Goal: Task Accomplishment & Management: Use online tool/utility

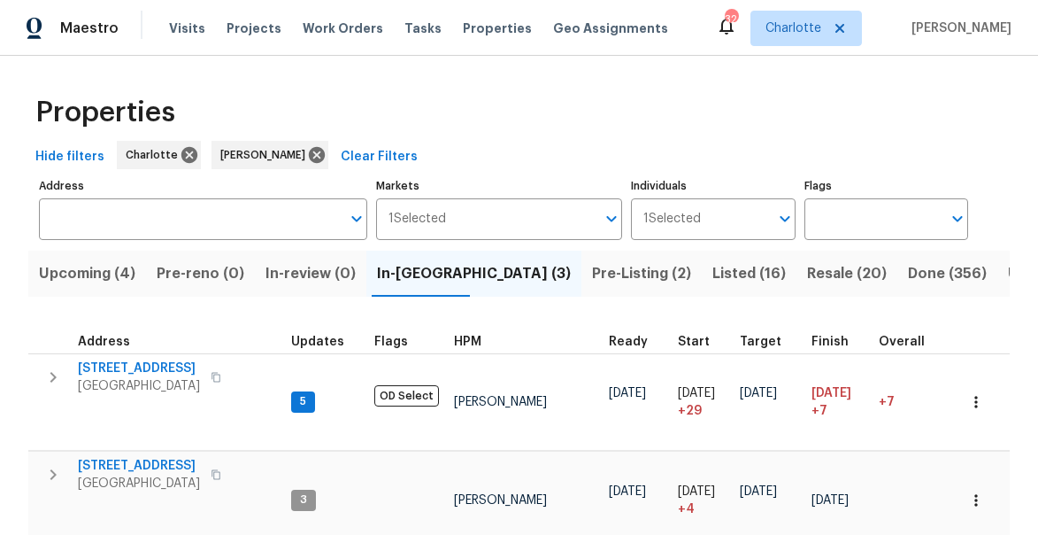
scroll to position [4, 0]
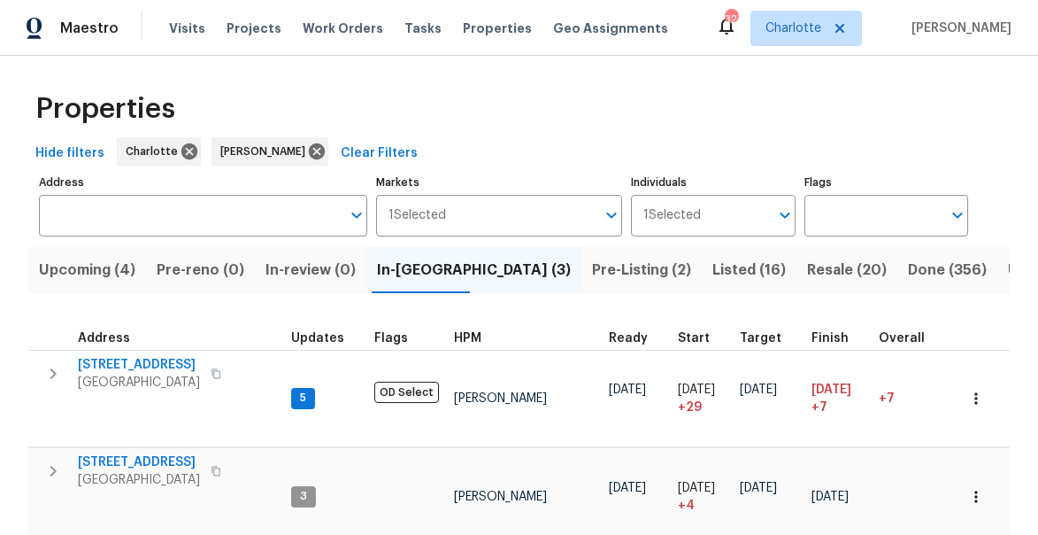
click at [92, 282] on button "Upcoming (4)" at bounding box center [87, 270] width 118 height 46
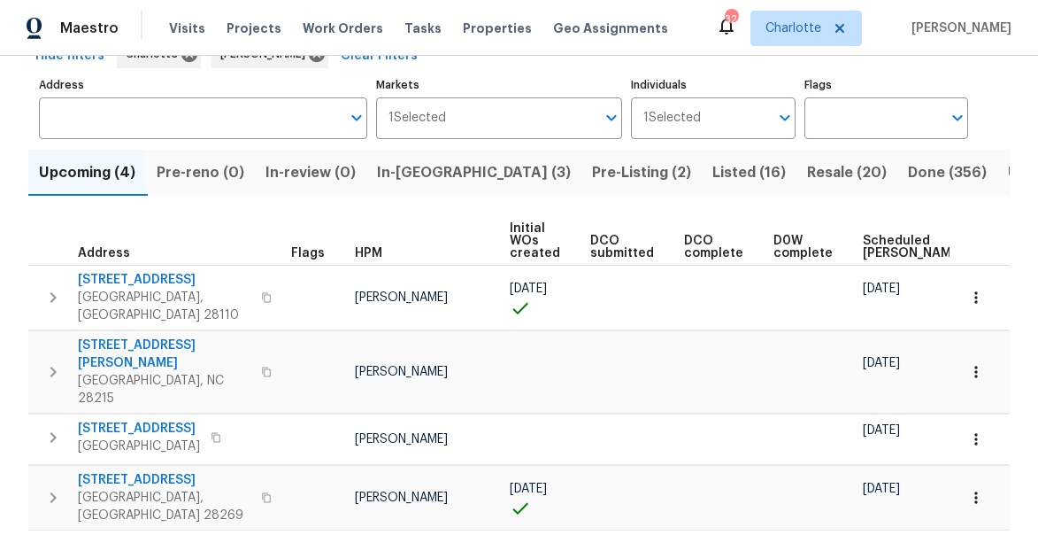
scroll to position [108, 0]
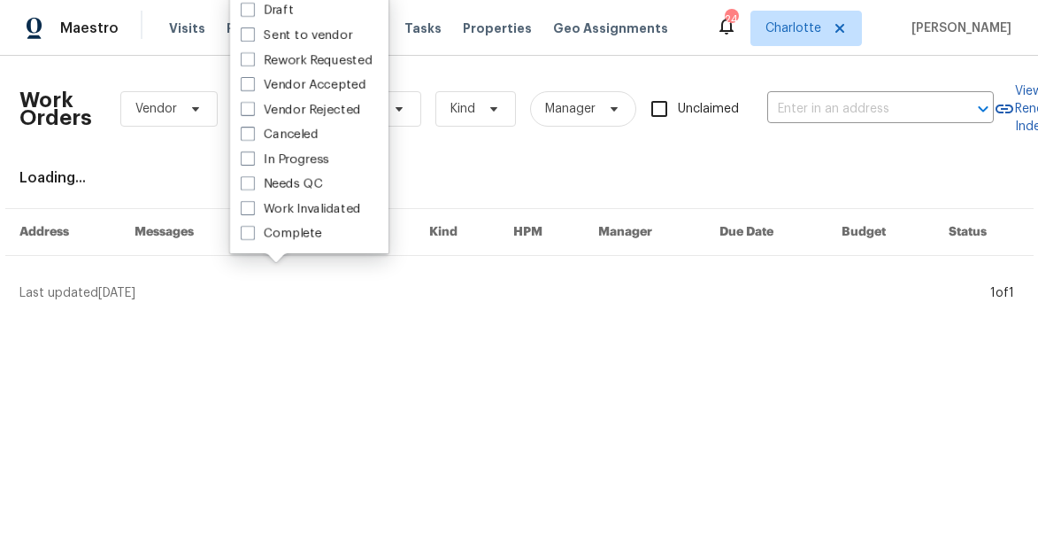
click at [274, 188] on label "Needs QC" at bounding box center [282, 184] width 82 height 18
click at [252, 187] on input "Needs QC" at bounding box center [247, 181] width 12 height 12
checkbox input "true"
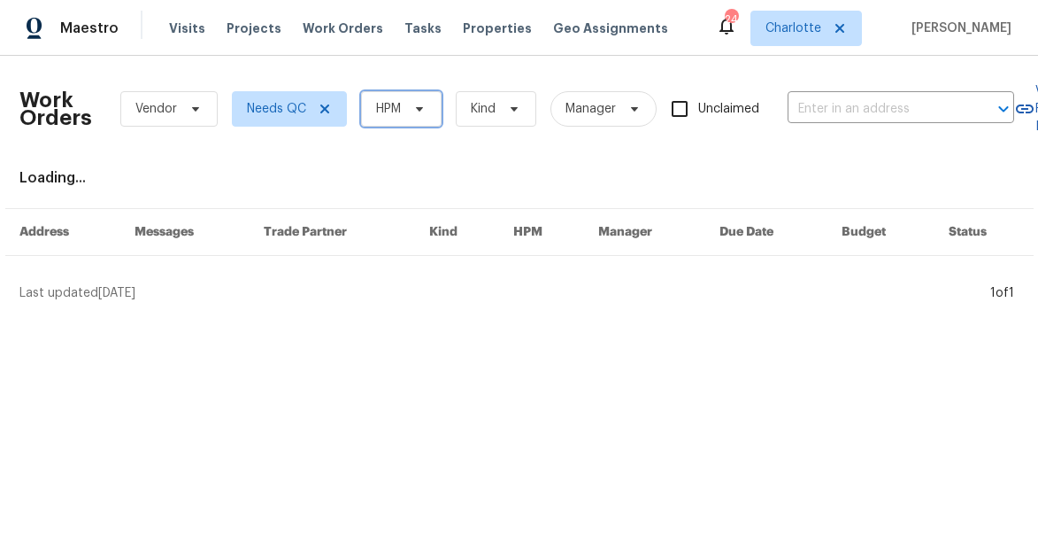
click at [410, 102] on span at bounding box center [416, 109] width 19 height 14
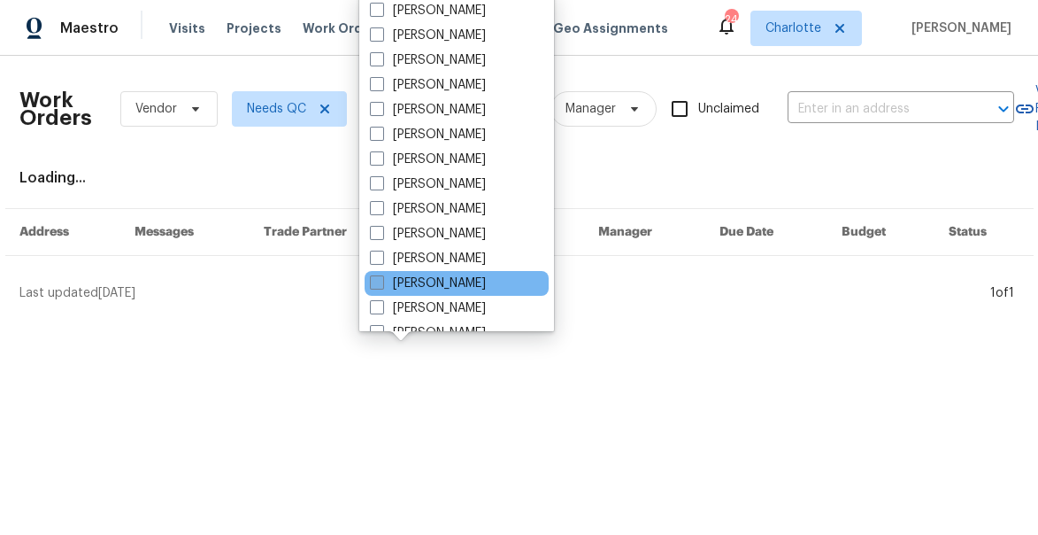
click at [374, 277] on span at bounding box center [377, 282] width 14 height 14
click at [374, 277] on input "[PERSON_NAME]" at bounding box center [376, 280] width 12 height 12
checkbox input "true"
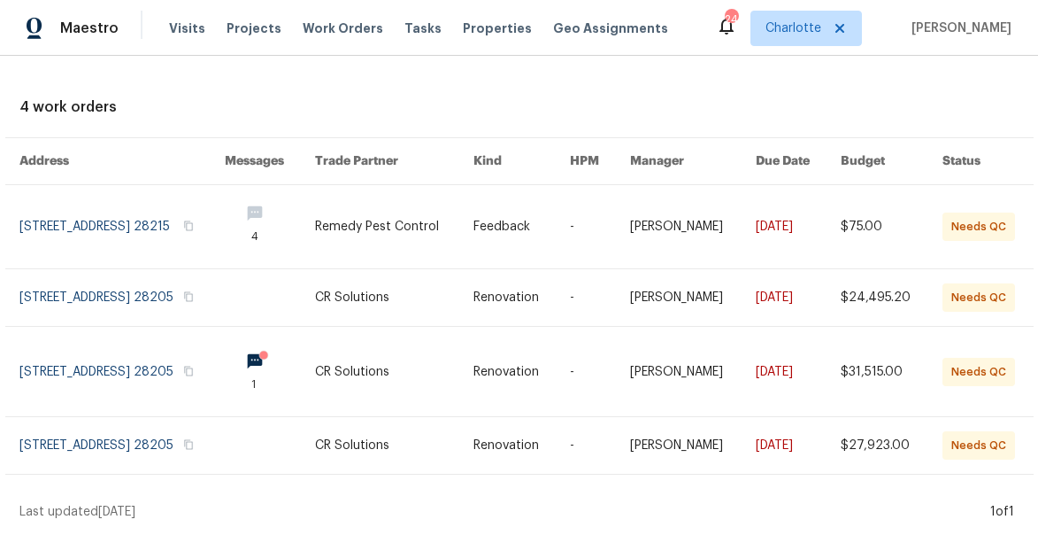
scroll to position [84, 0]
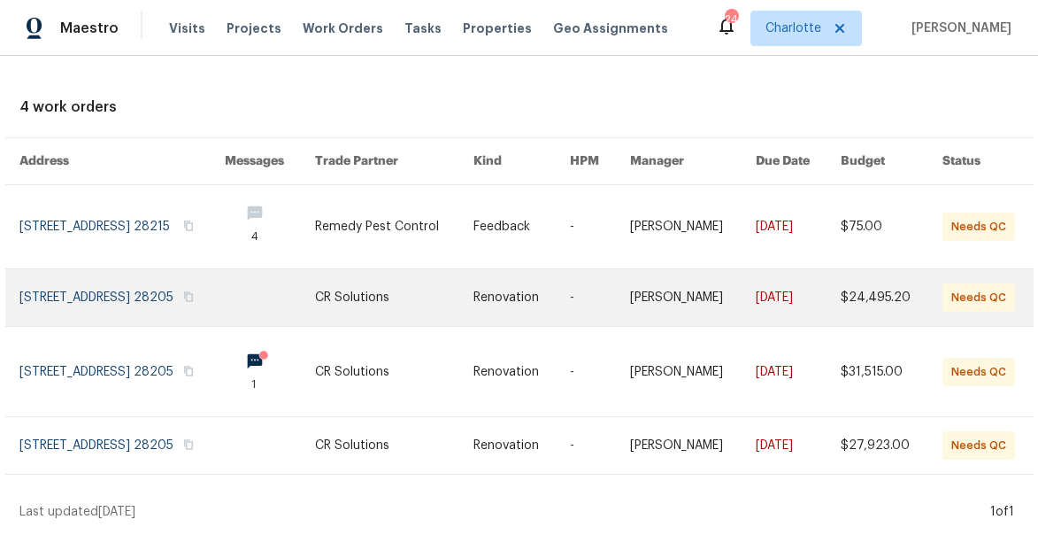
click at [82, 278] on link at bounding box center [121, 297] width 205 height 57
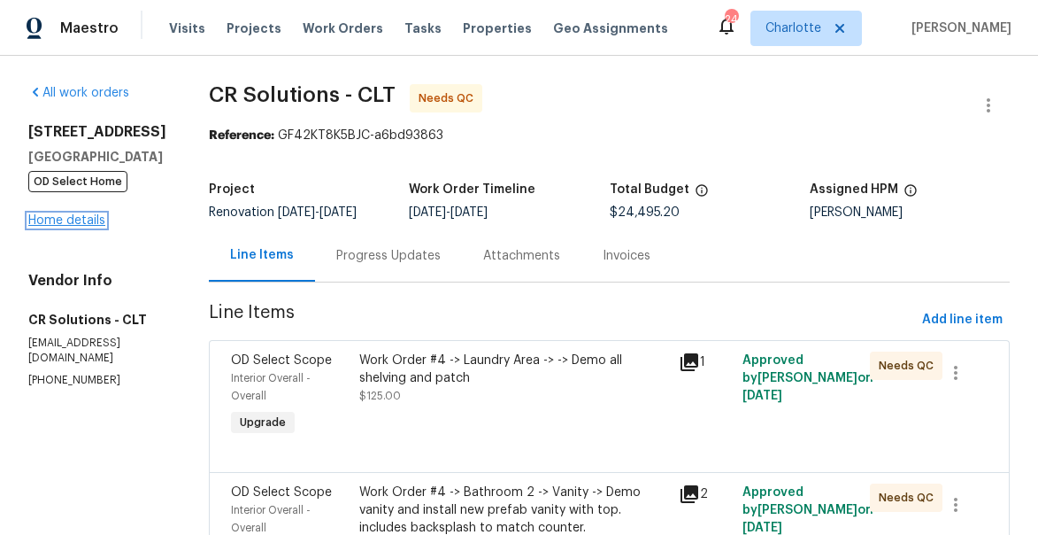
click at [59, 214] on link "Home details" at bounding box center [66, 220] width 77 height 12
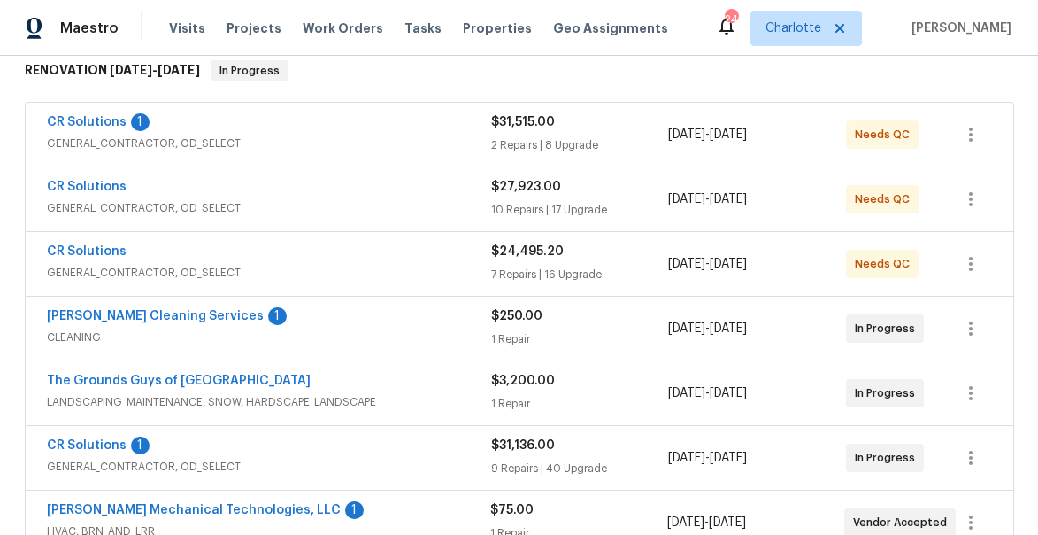
scroll to position [301, 0]
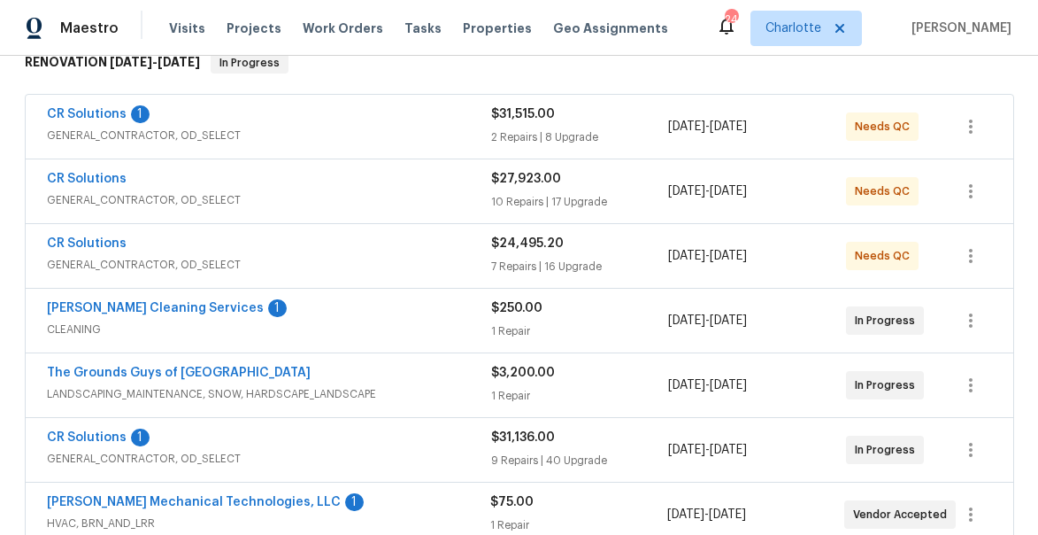
click at [112, 320] on div "DePascale Cleaning Services 1" at bounding box center [269, 309] width 444 height 21
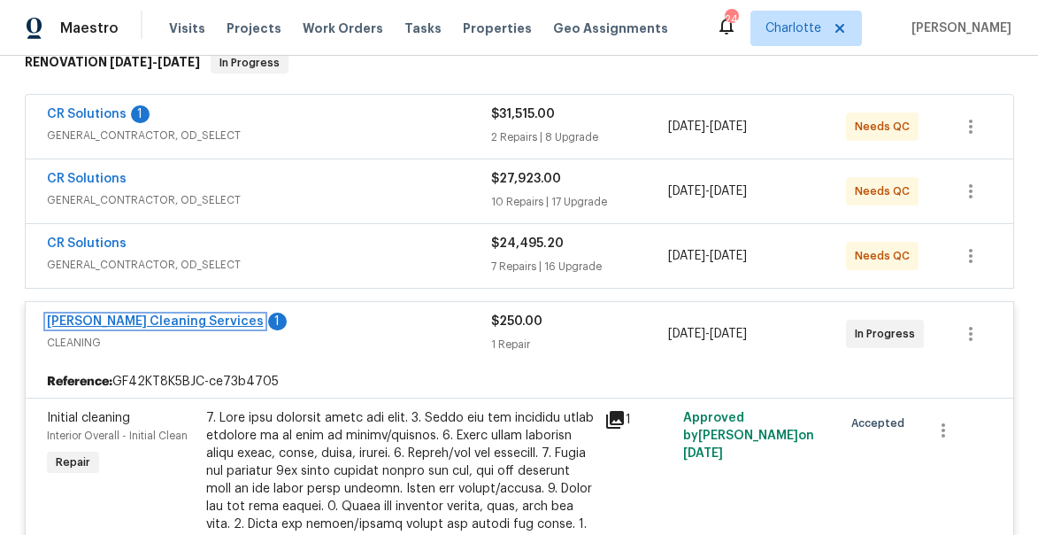
click at [121, 317] on link "DePascale Cleaning Services" at bounding box center [155, 321] width 217 height 12
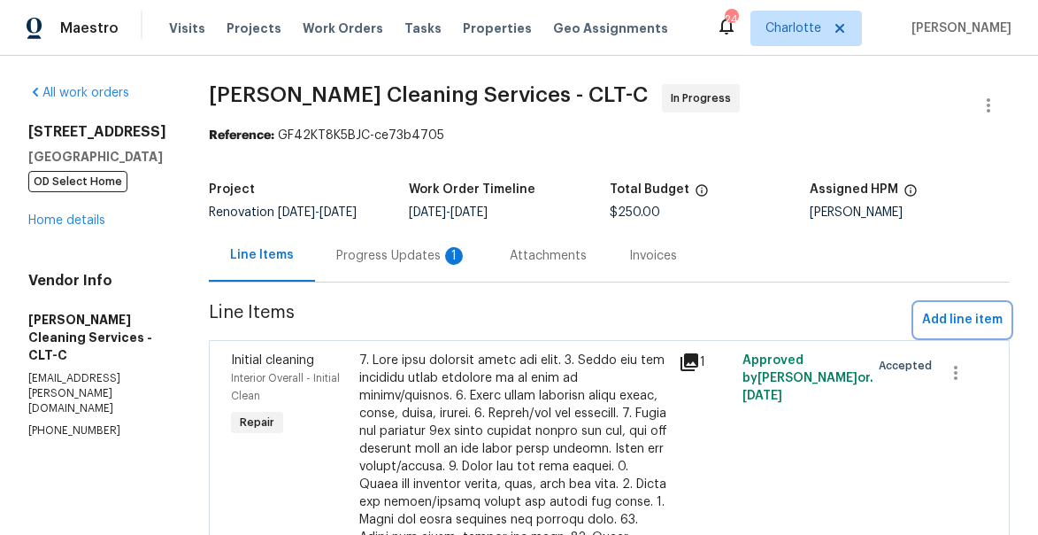
click at [967, 308] on button "Add line item" at bounding box center [962, 320] width 95 height 33
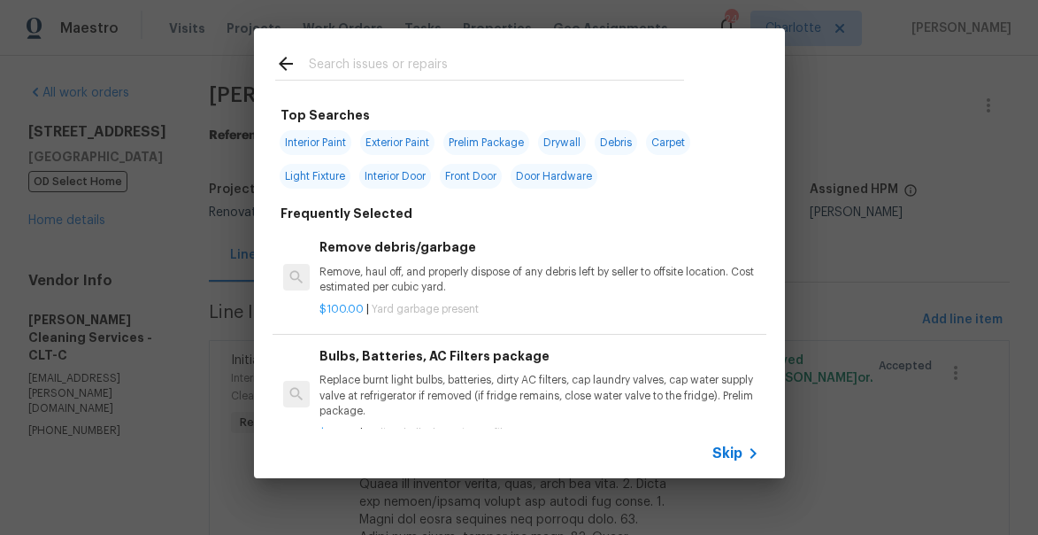
click at [390, 65] on input "text" at bounding box center [496, 66] width 375 height 27
type input "deep clean"
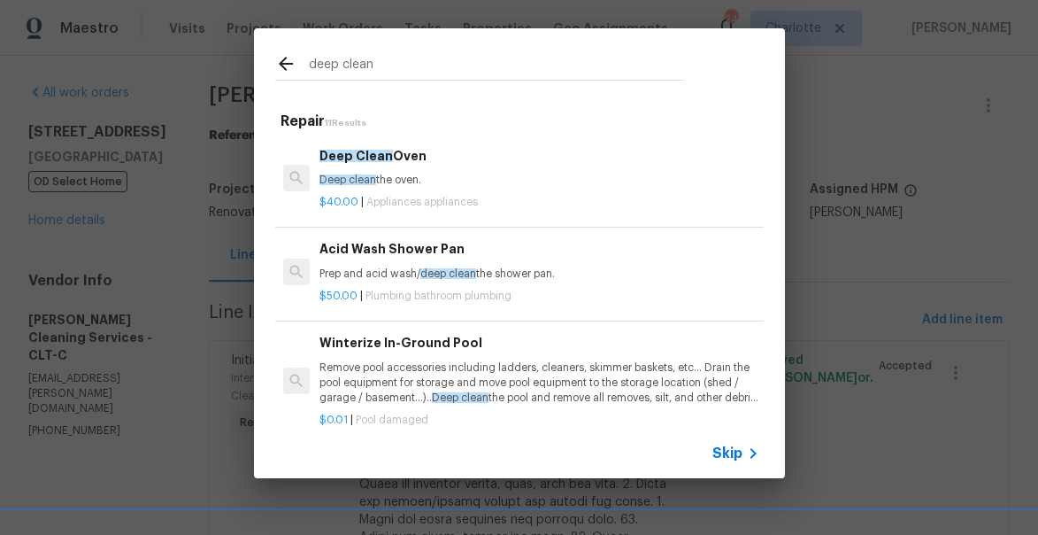
click at [436, 169] on div "Deep Clean Oven Deep clean the oven." at bounding box center [539, 167] width 439 height 42
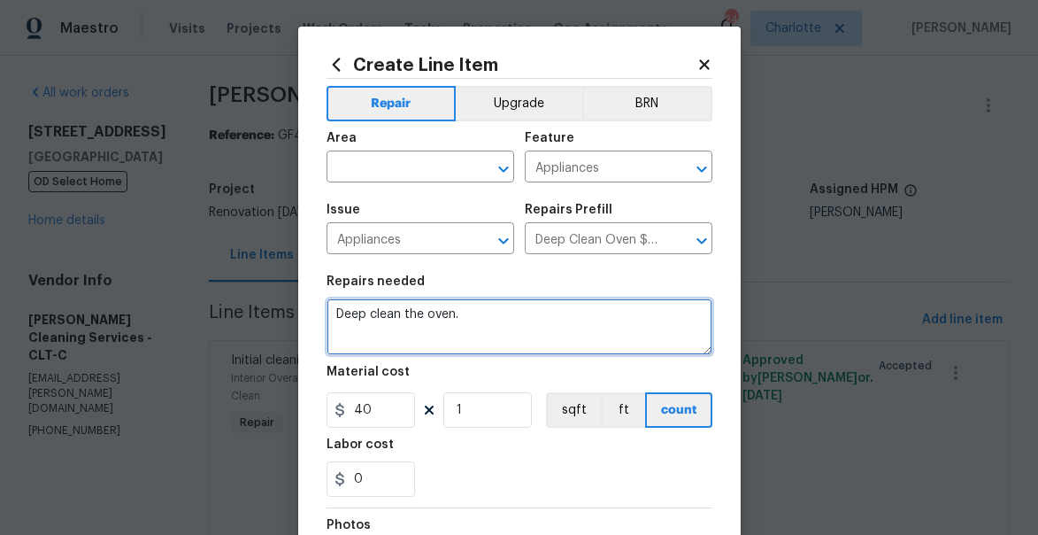
click at [434, 315] on textarea "Deep clean the oven." at bounding box center [520, 326] width 386 height 57
type textarea "Deep clean the fridhe."
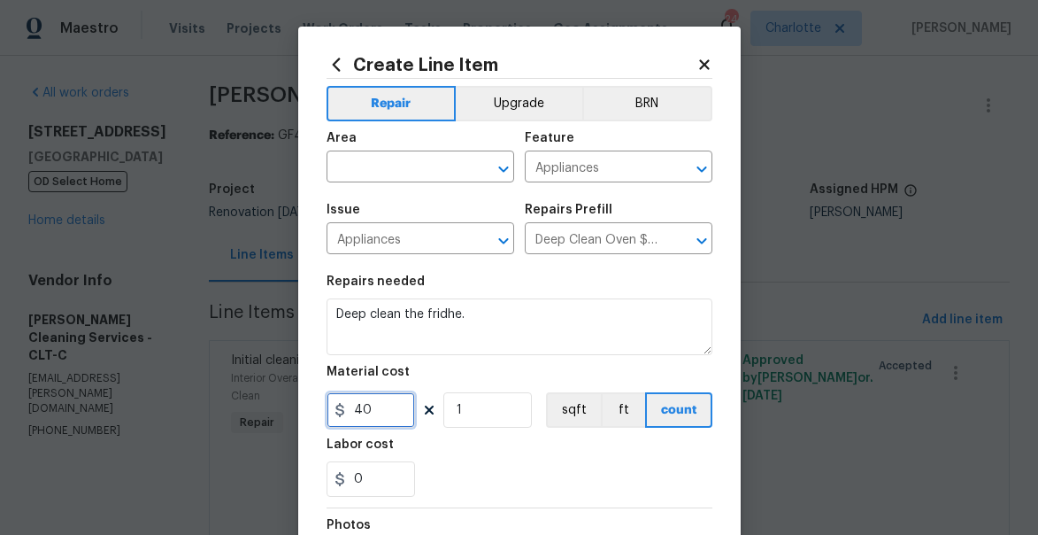
click at [372, 397] on input "40" at bounding box center [371, 409] width 89 height 35
type input "50"
drag, startPoint x: 374, startPoint y: 174, endPoint x: 381, endPoint y: 150, distance: 24.1
click at [374, 171] on input "text" at bounding box center [396, 168] width 138 height 27
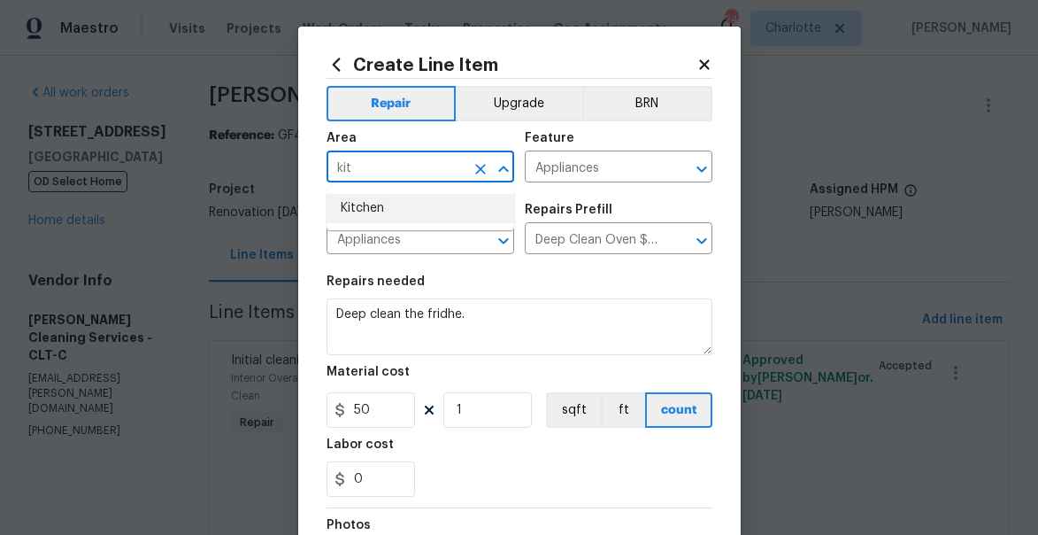
click at [372, 213] on li "Kitchen" at bounding box center [421, 208] width 188 height 29
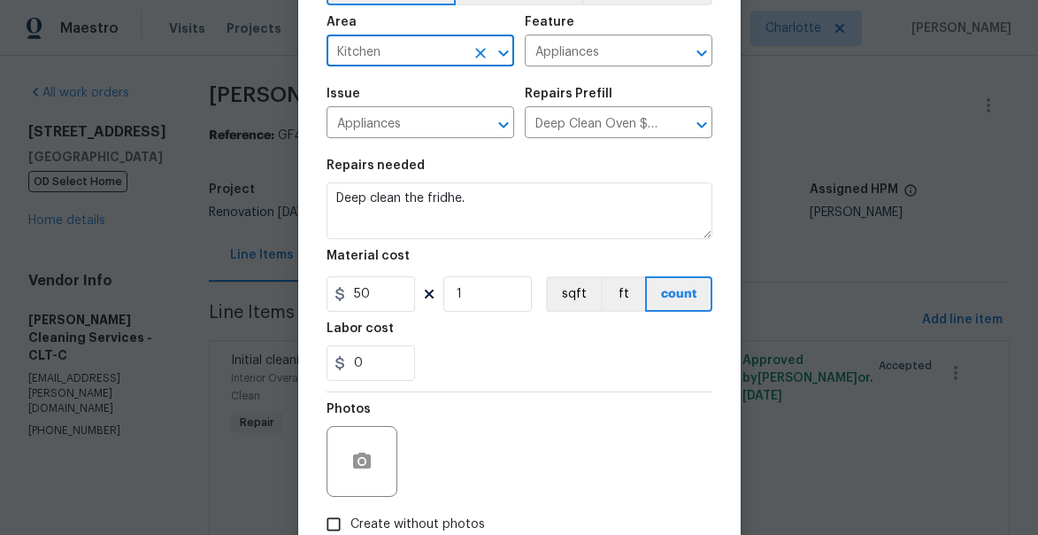
scroll to position [228, 0]
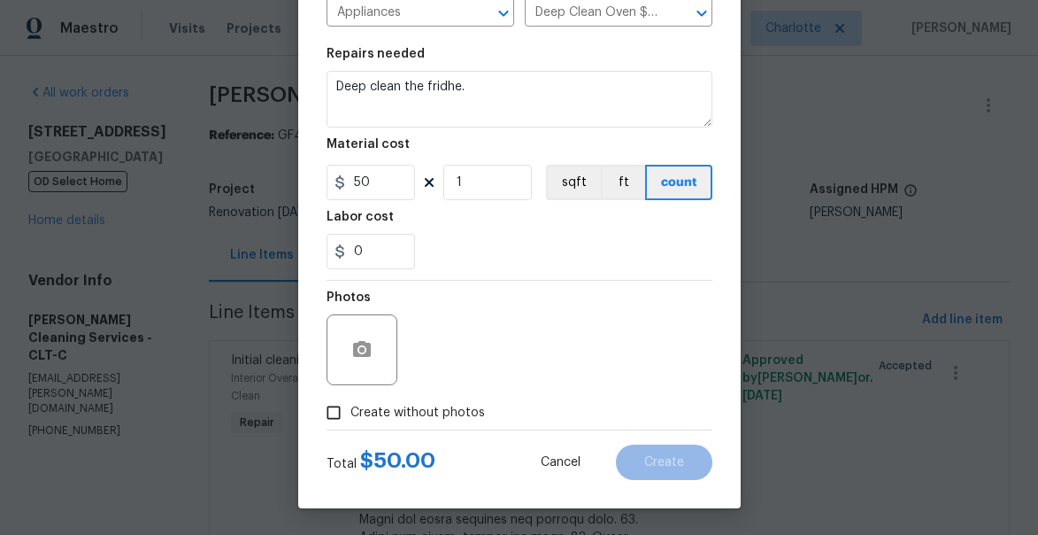
type input "Kitchen"
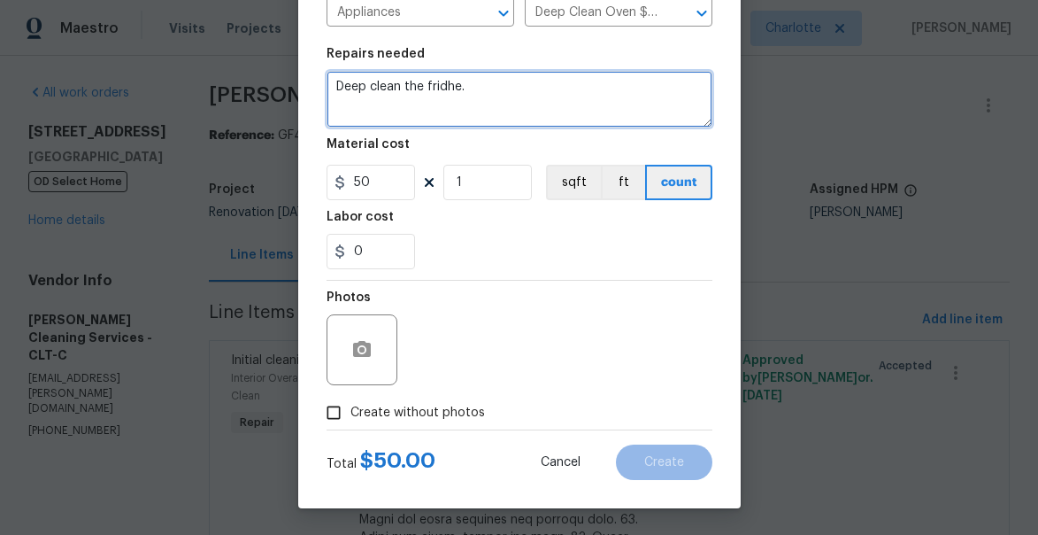
click at [474, 86] on textarea "Deep clean the fridhe." at bounding box center [520, 99] width 386 height 57
type textarea "Deep clean the fridge"
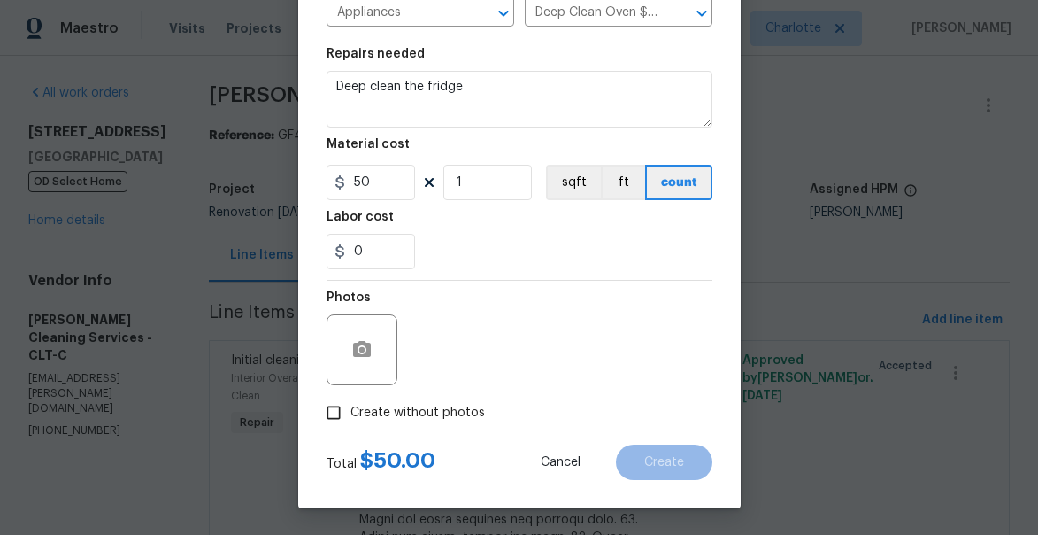
click at [357, 413] on span "Create without photos" at bounding box center [418, 413] width 135 height 19
click at [351, 413] on input "Create without photos" at bounding box center [334, 413] width 34 height 34
checkbox input "true"
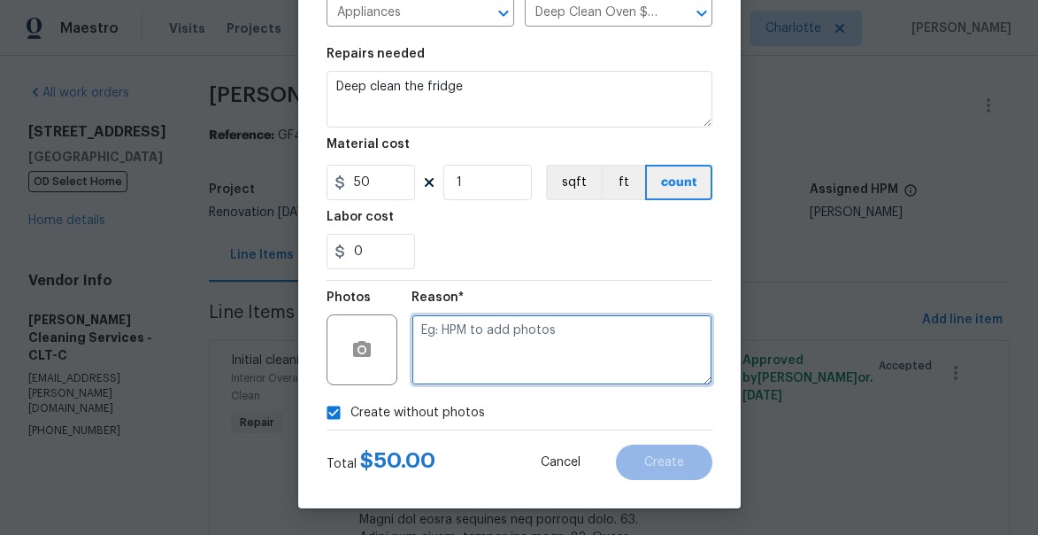
click at [515, 361] on textarea at bounding box center [562, 349] width 301 height 71
type textarea "will add"
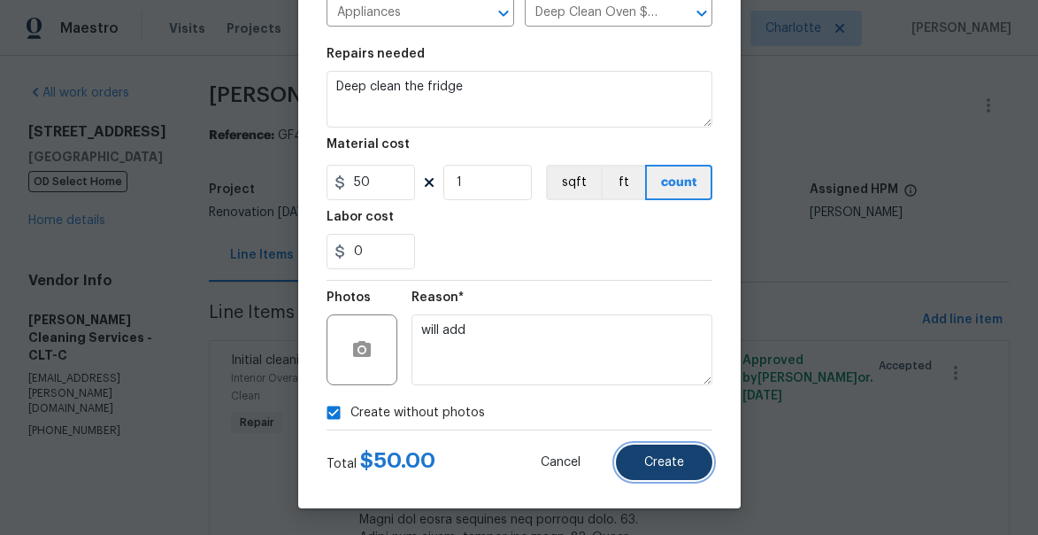
click at [690, 474] on button "Create" at bounding box center [664, 461] width 96 height 35
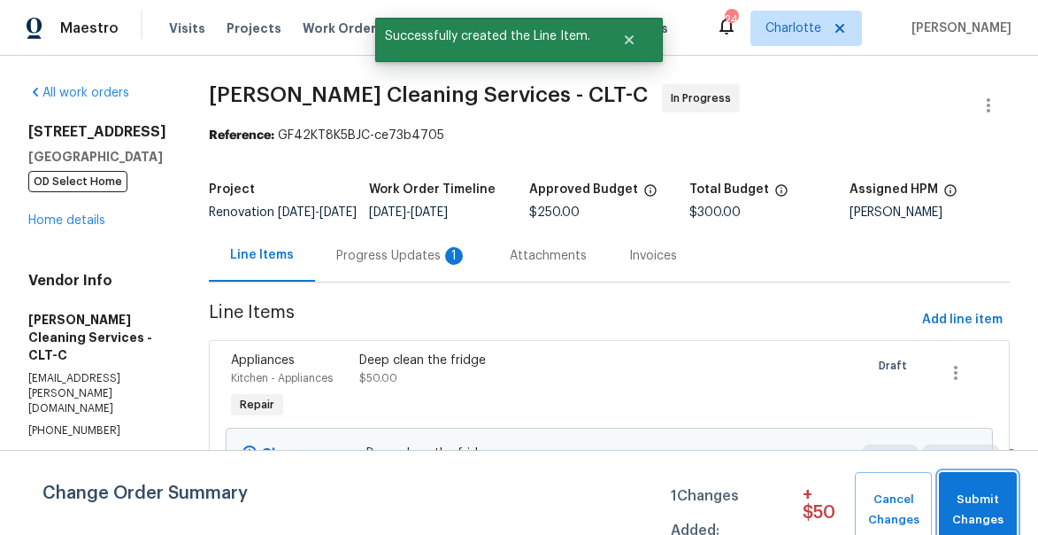
click at [968, 494] on span "Submit Changes" at bounding box center [978, 510] width 60 height 41
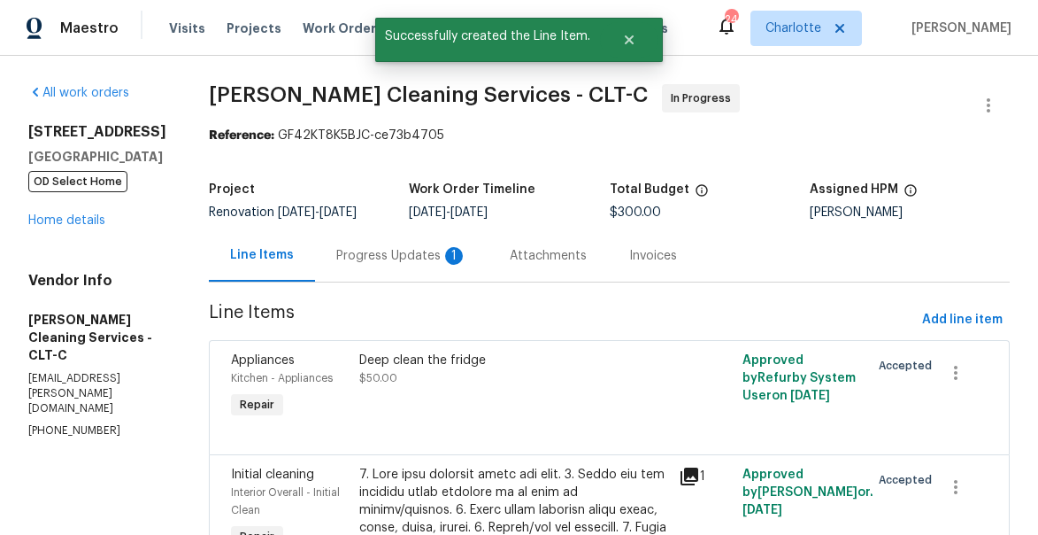
click at [350, 244] on div "Progress Updates 1" at bounding box center [402, 255] width 174 height 52
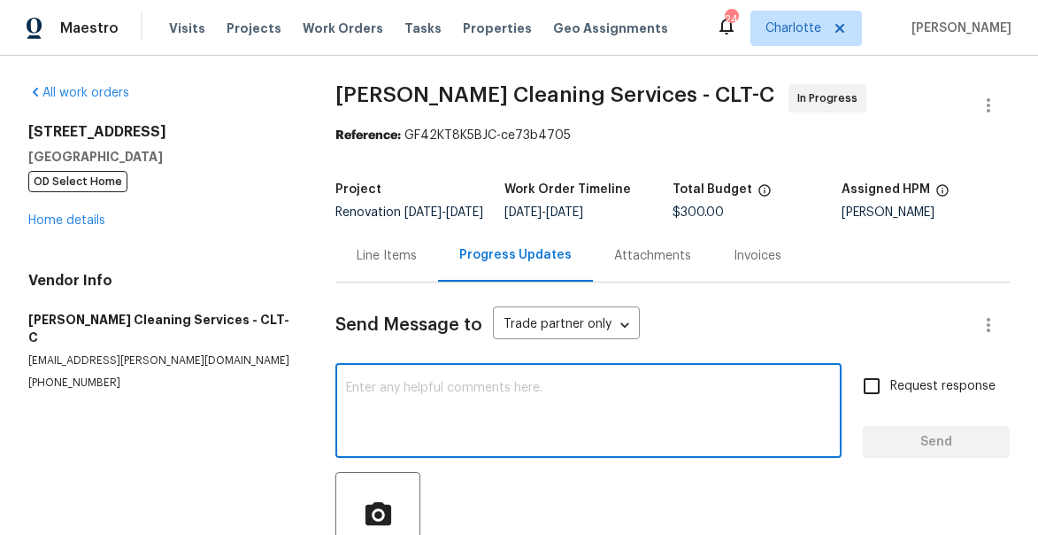
click at [484, 428] on textarea at bounding box center [588, 413] width 485 height 62
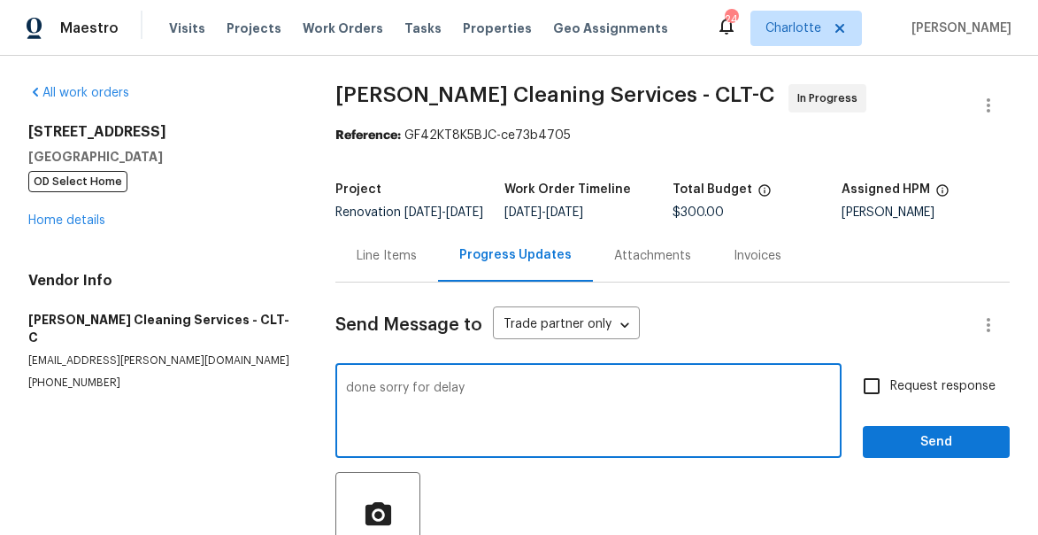
type textarea "done sorry for delay"
click at [925, 459] on button "Send" at bounding box center [936, 442] width 147 height 33
